Goal: Information Seeking & Learning: Find contact information

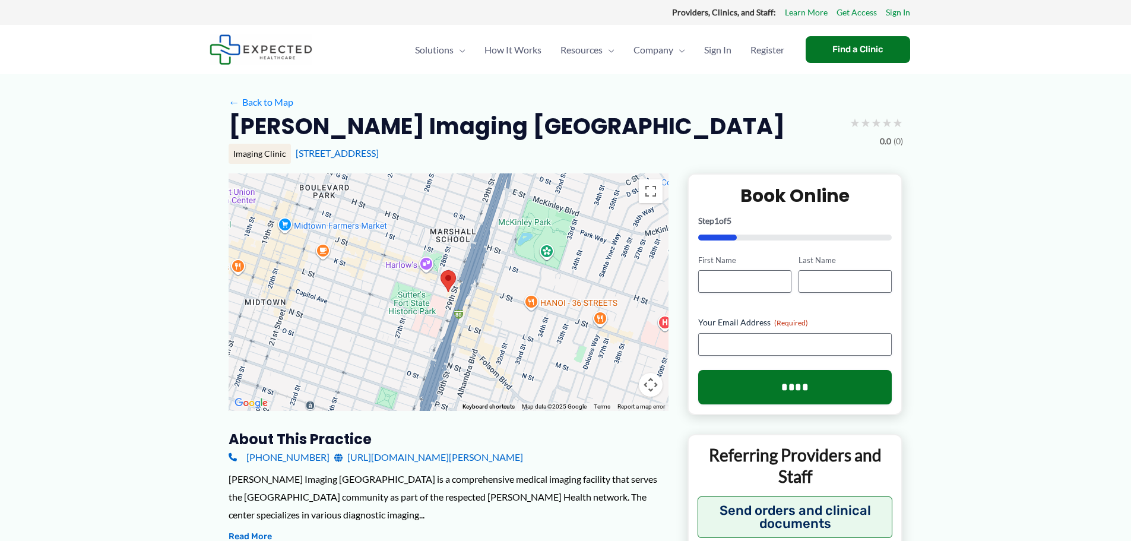
click at [530, 153] on div "[STREET_ADDRESS]" at bounding box center [599, 153] width 607 height 13
click at [814, 12] on link "Learn More" at bounding box center [806, 12] width 43 height 15
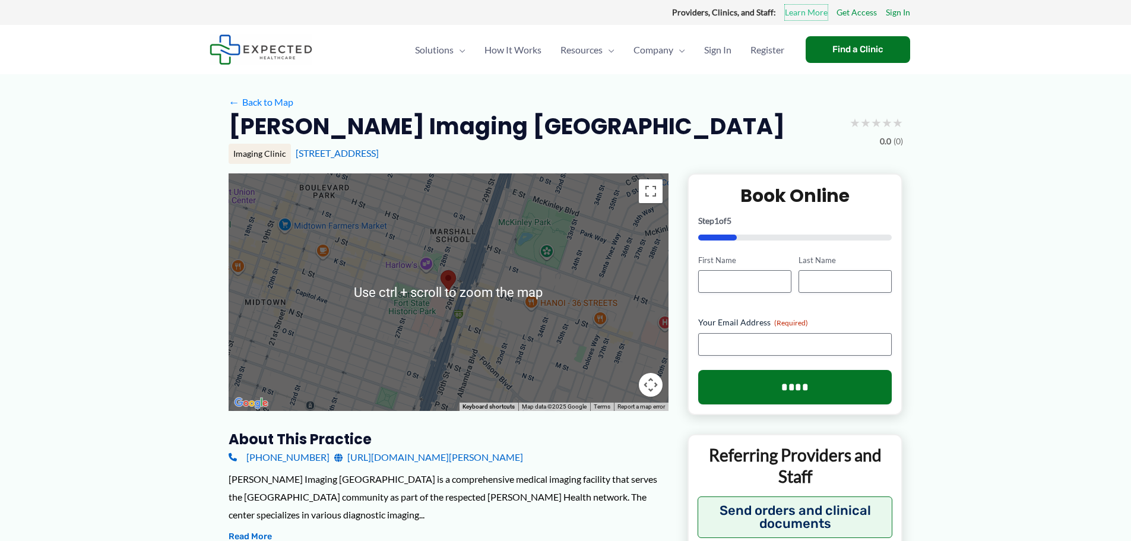
scroll to position [119, 0]
